Goal: Transaction & Acquisition: Purchase product/service

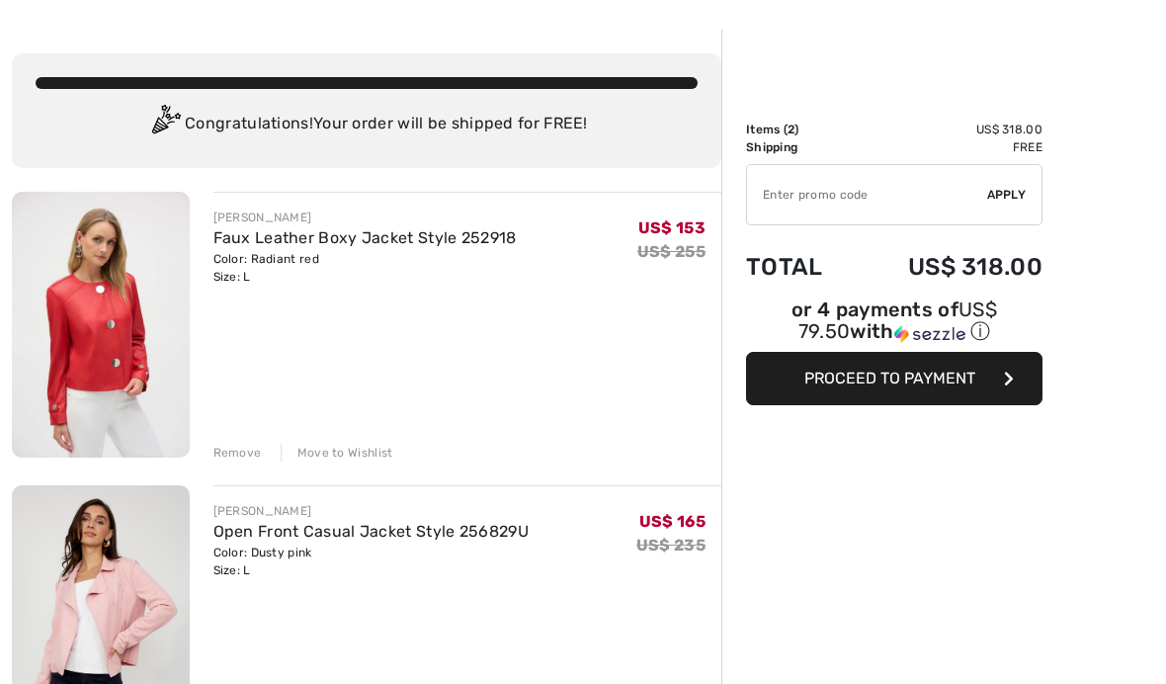
scroll to position [70, 0]
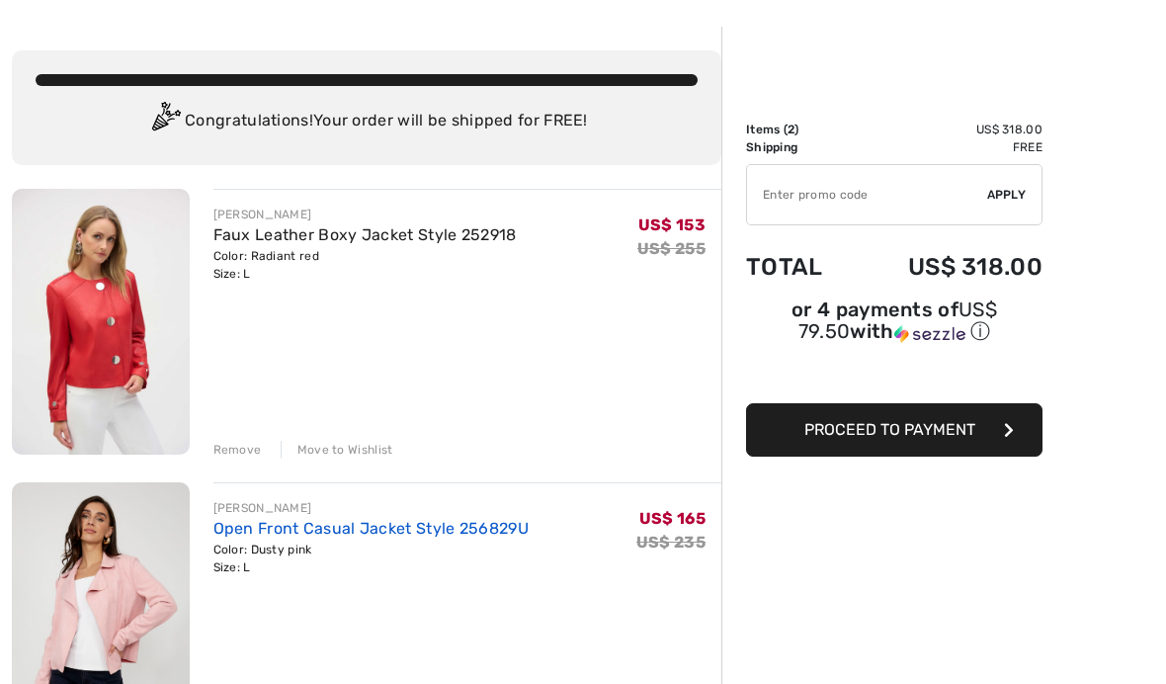
click at [454, 534] on link "Open Front Casual Jacket Style 256829U" at bounding box center [370, 528] width 315 height 19
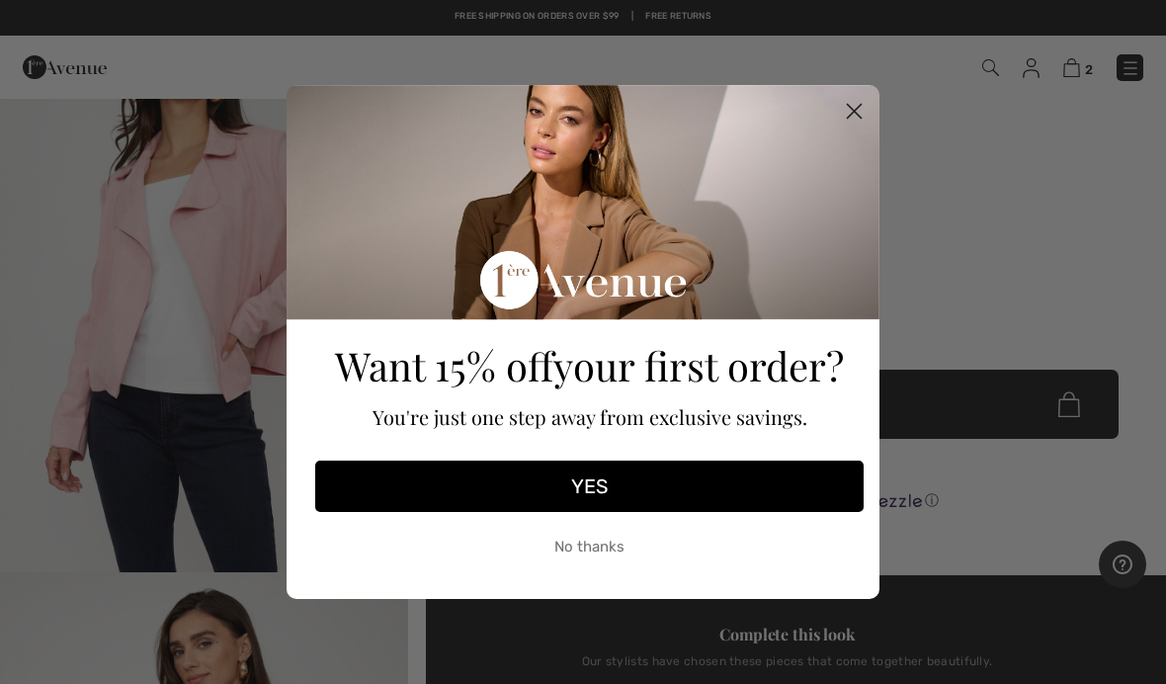
click at [860, 128] on circle "Close dialog" at bounding box center [854, 111] width 33 height 33
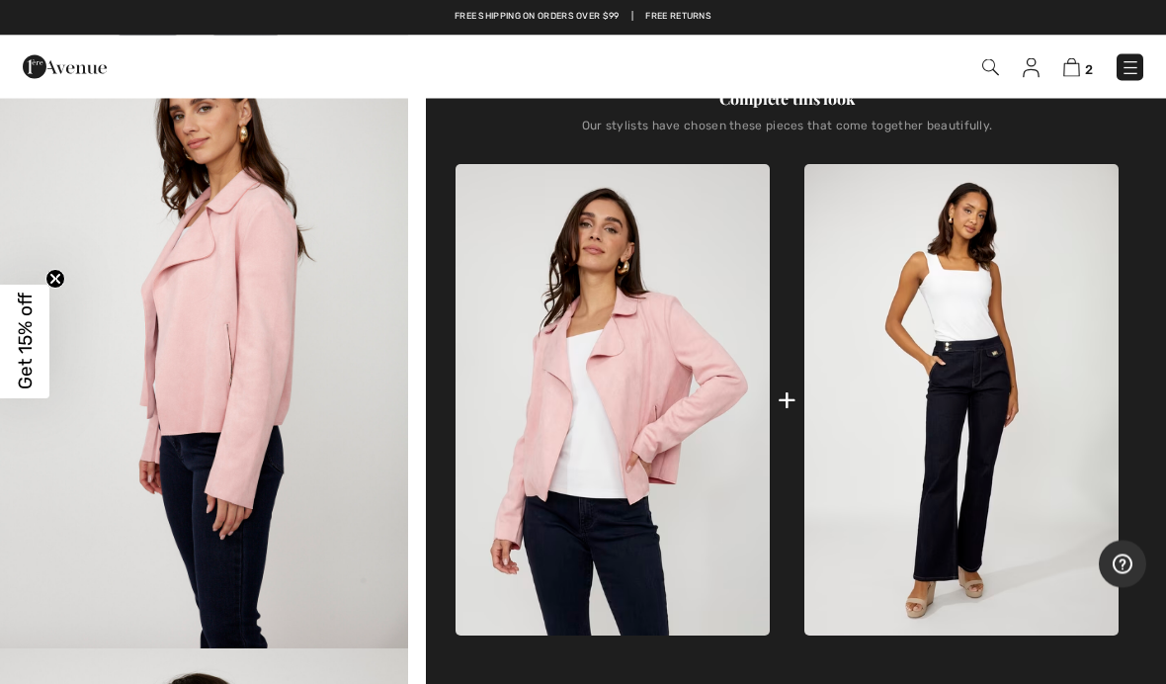
scroll to position [669, 0]
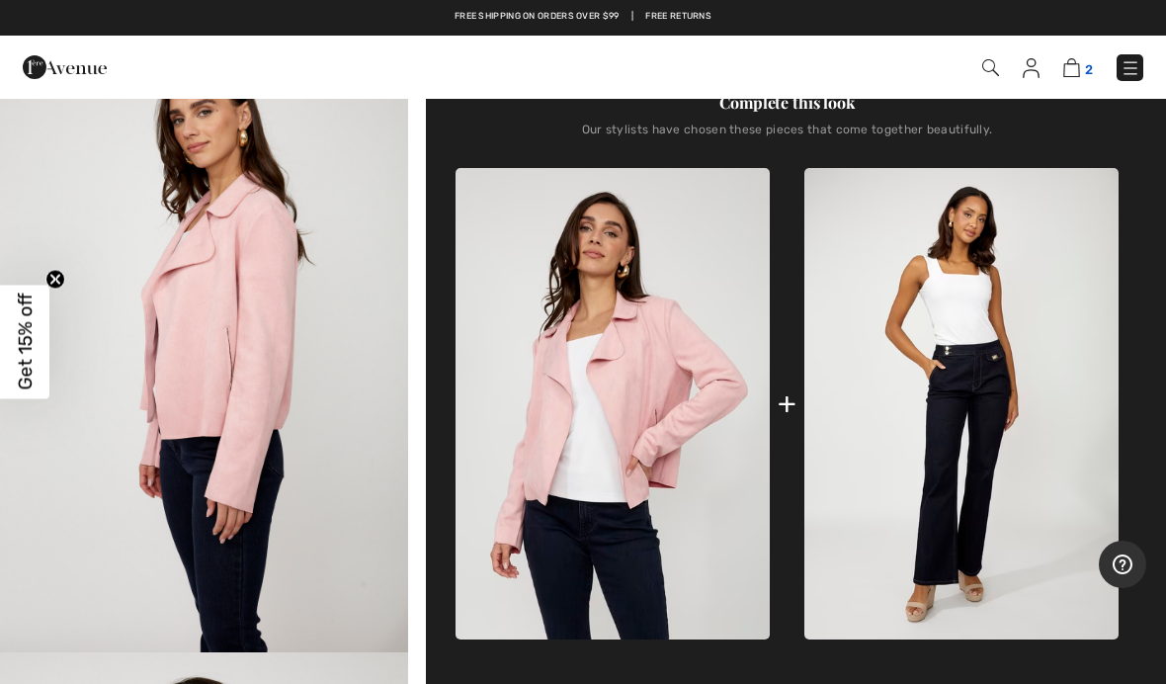
click at [1080, 71] on img at bounding box center [1072, 67] width 17 height 19
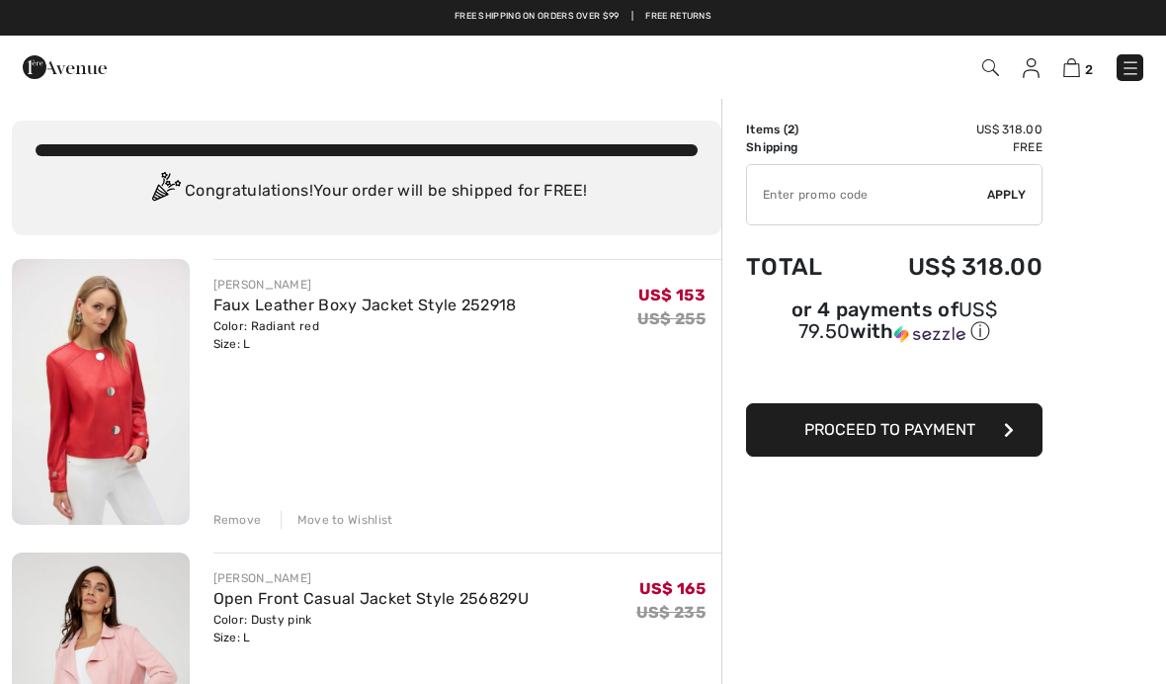
click at [85, 430] on img at bounding box center [101, 392] width 178 height 266
